Goal: Task Accomplishment & Management: Manage account settings

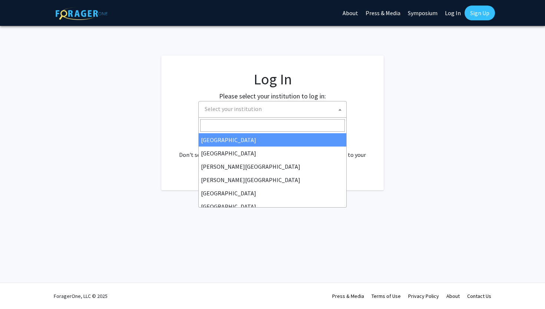
click at [255, 113] on span "Select your institution" at bounding box center [232, 108] width 57 height 7
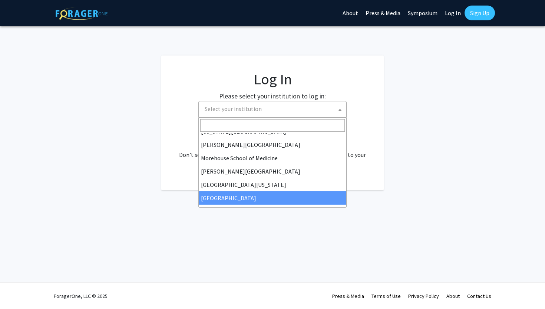
scroll to position [170, 0]
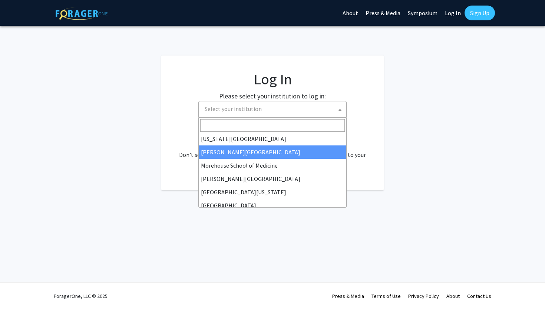
select select "28"
